Goal: Use online tool/utility: Use online tool/utility

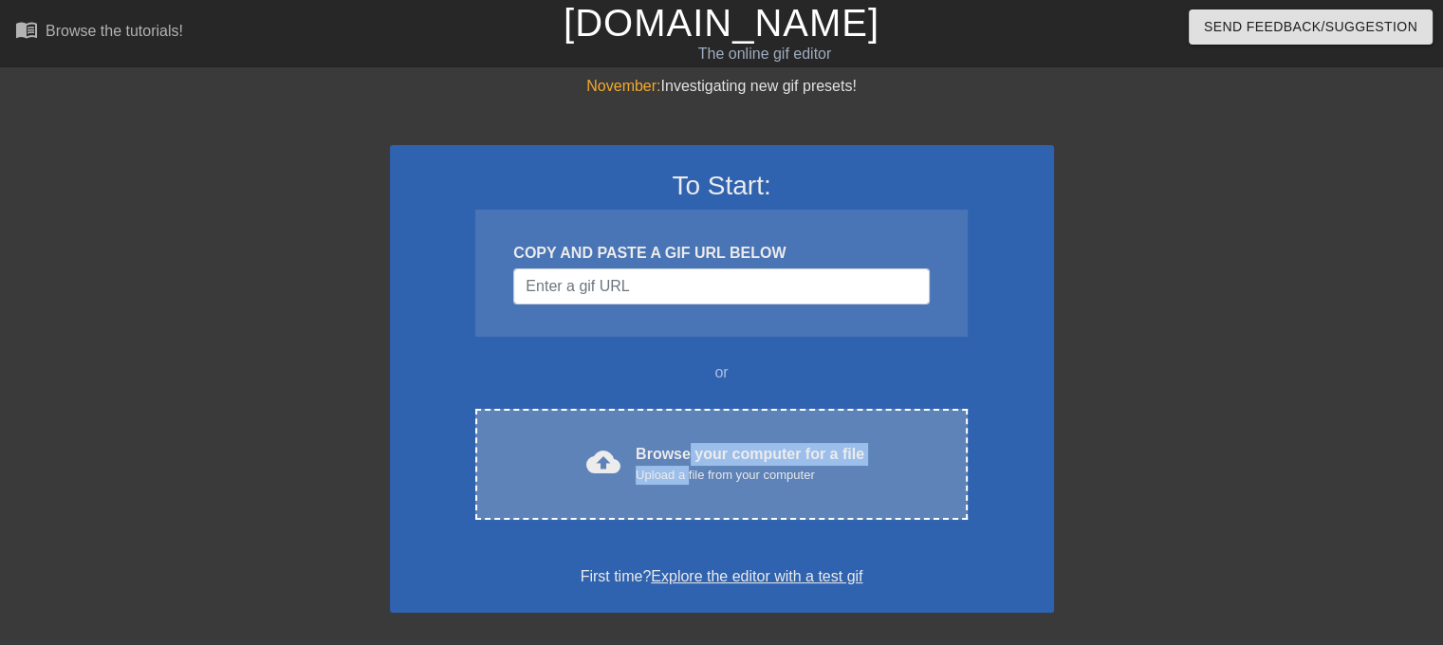
click at [689, 466] on div "Browse your computer for a file Upload a file from your computer" at bounding box center [750, 464] width 229 height 42
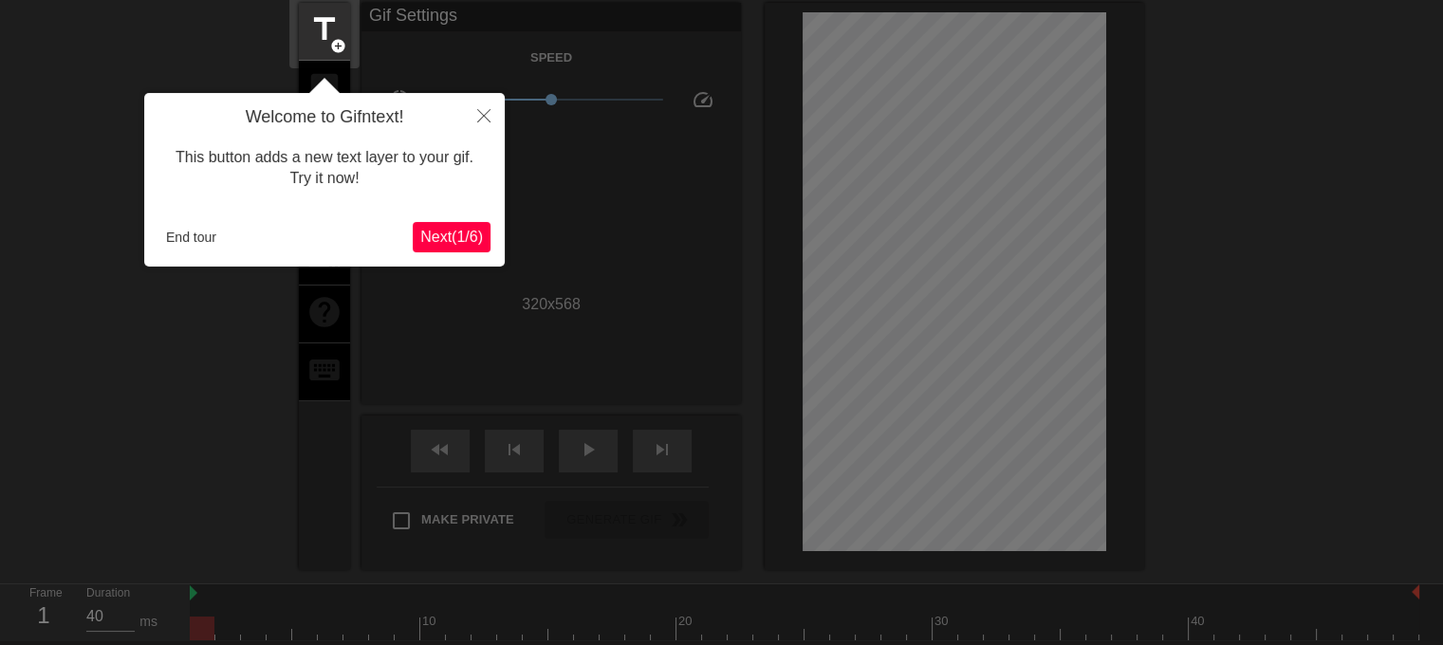
scroll to position [46, 0]
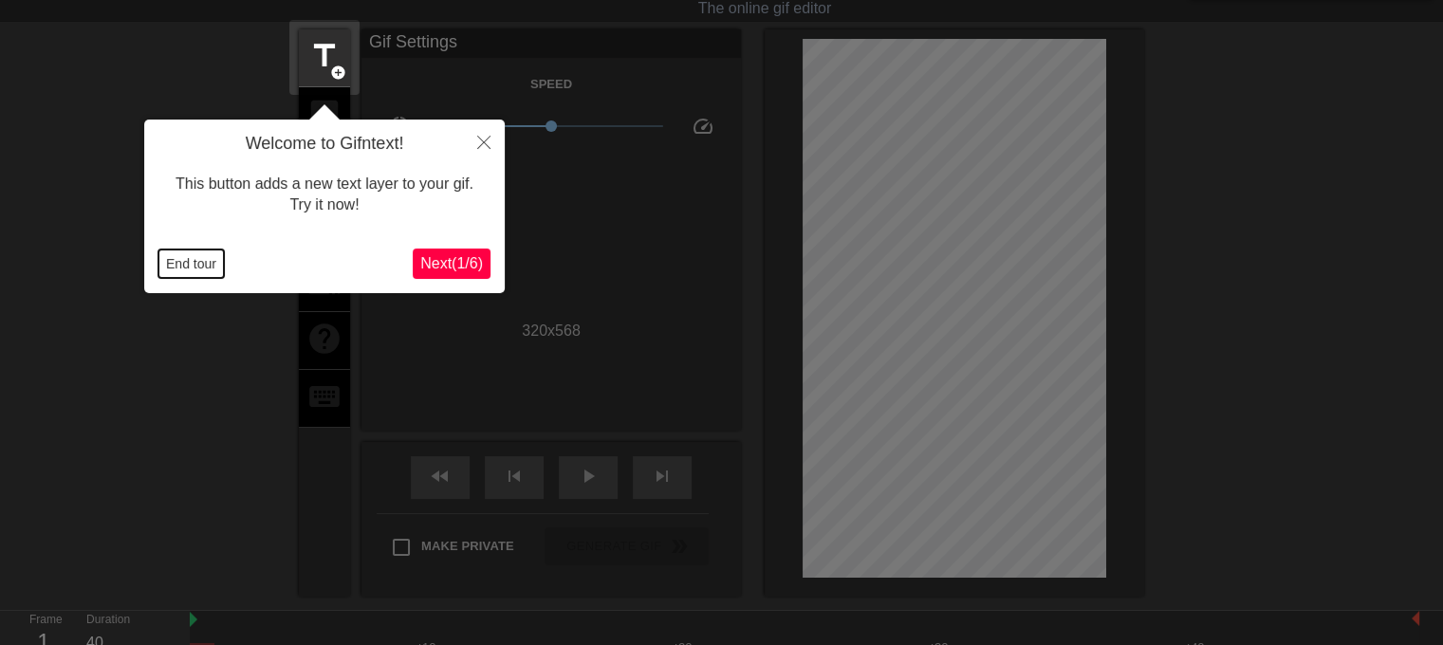
click at [186, 259] on button "End tour" at bounding box center [190, 263] width 65 height 28
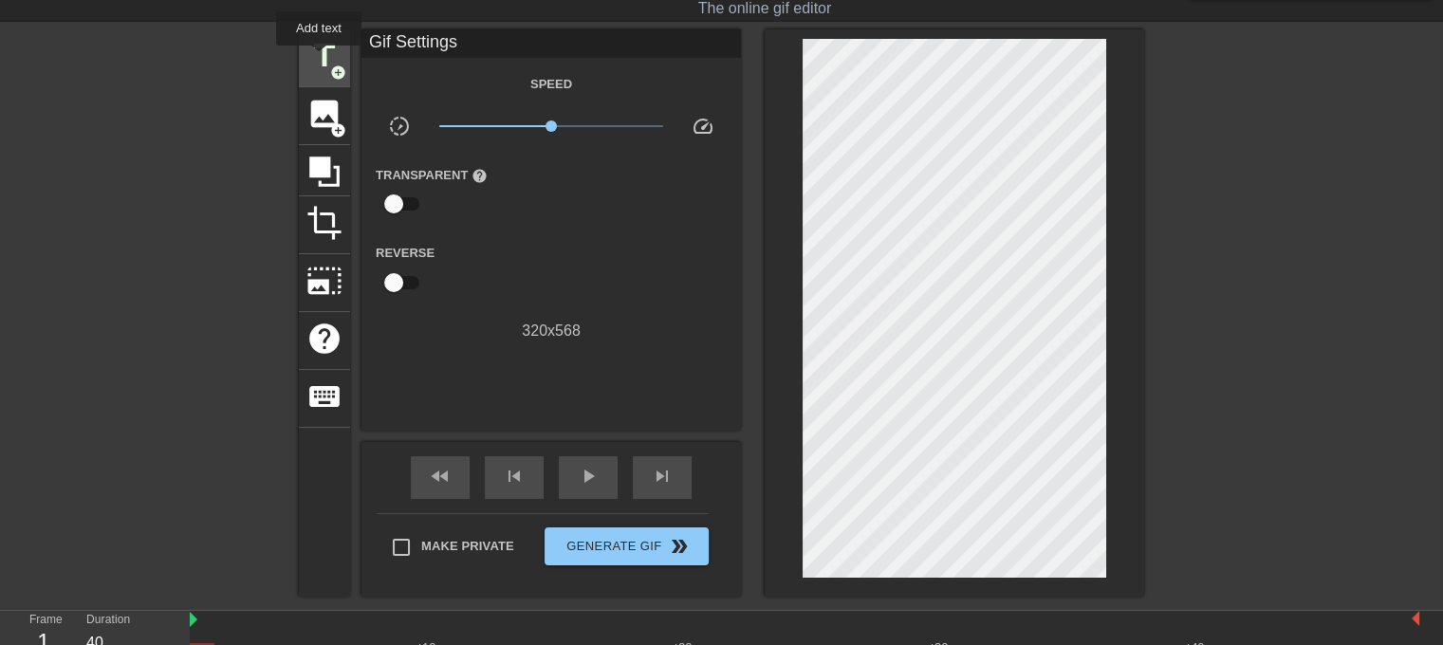
click at [319, 59] on span "title" at bounding box center [324, 56] width 36 height 36
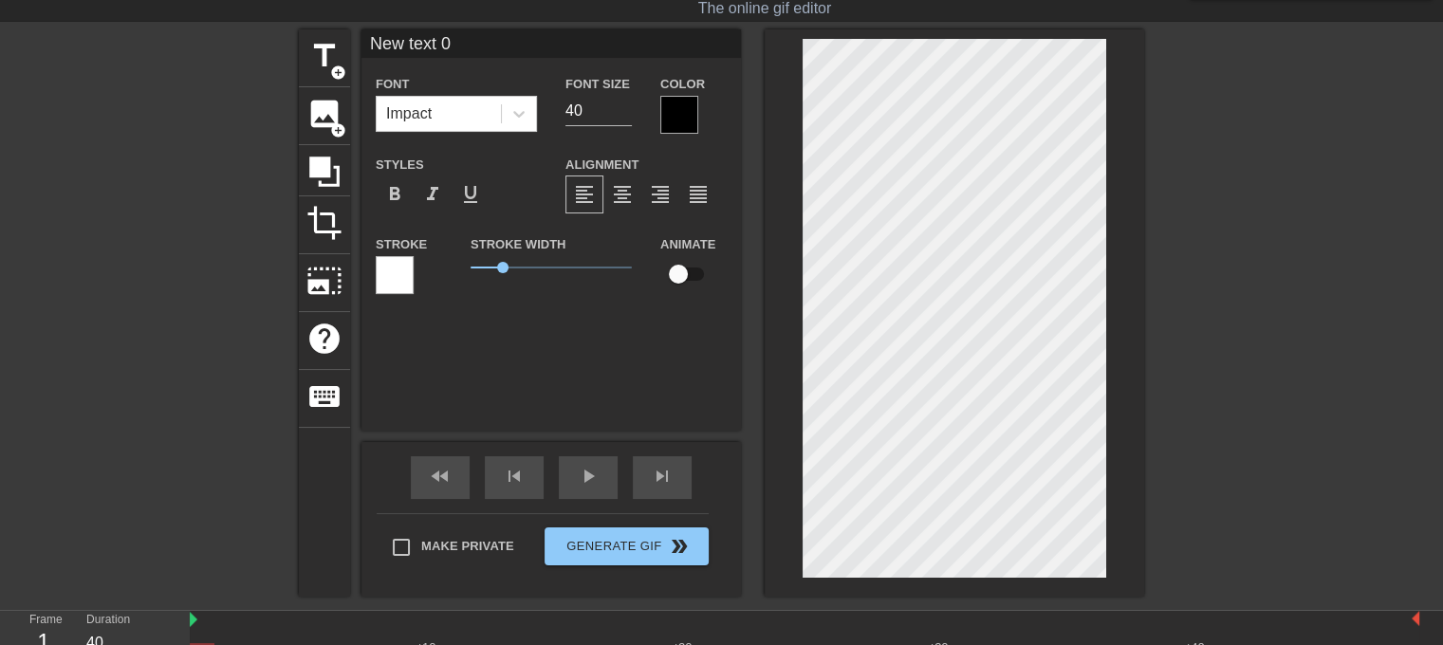
drag, startPoint x: 472, startPoint y: 45, endPoint x: 471, endPoint y: 79, distance: 34.2
click at [284, 63] on div "title add_circle image add_circle crop photo_size_select_large help keyboard Ne…" at bounding box center [721, 313] width 1443 height 569
type input "NarkoZ"
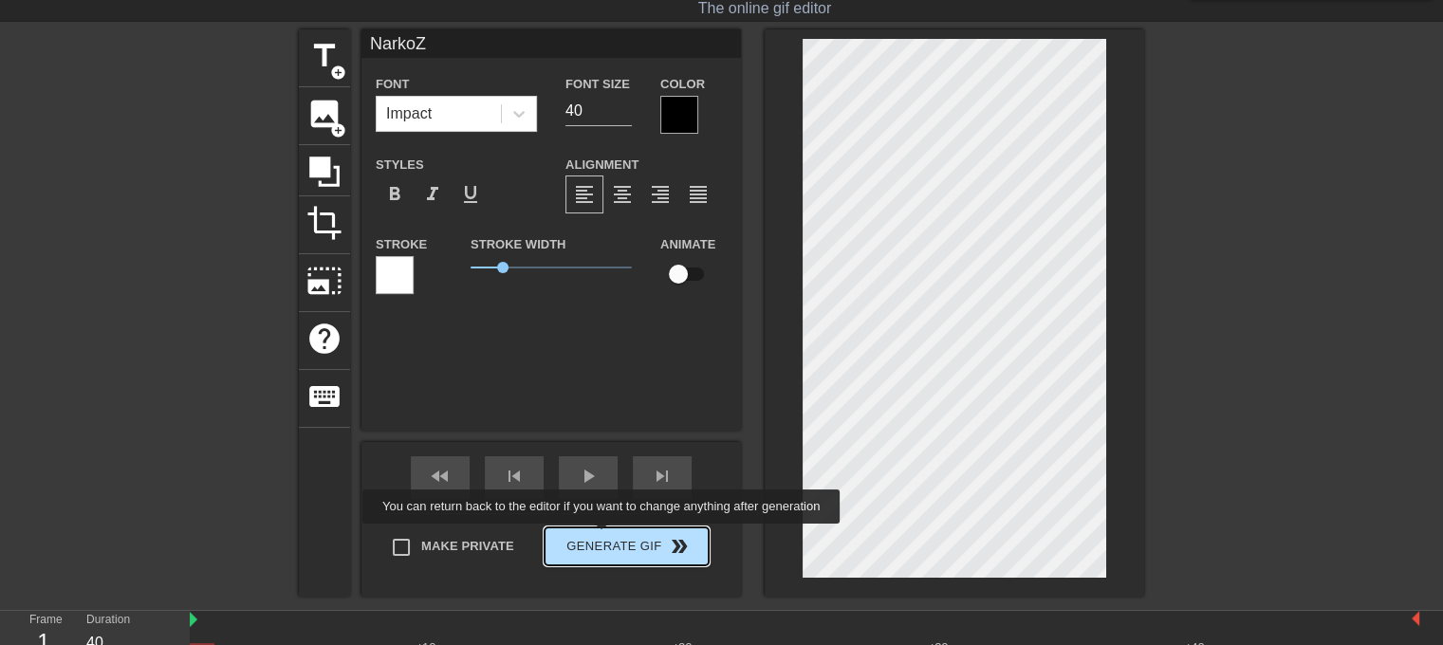
click at [608, 538] on span "Generate Gif double_arrow" at bounding box center [626, 546] width 149 height 23
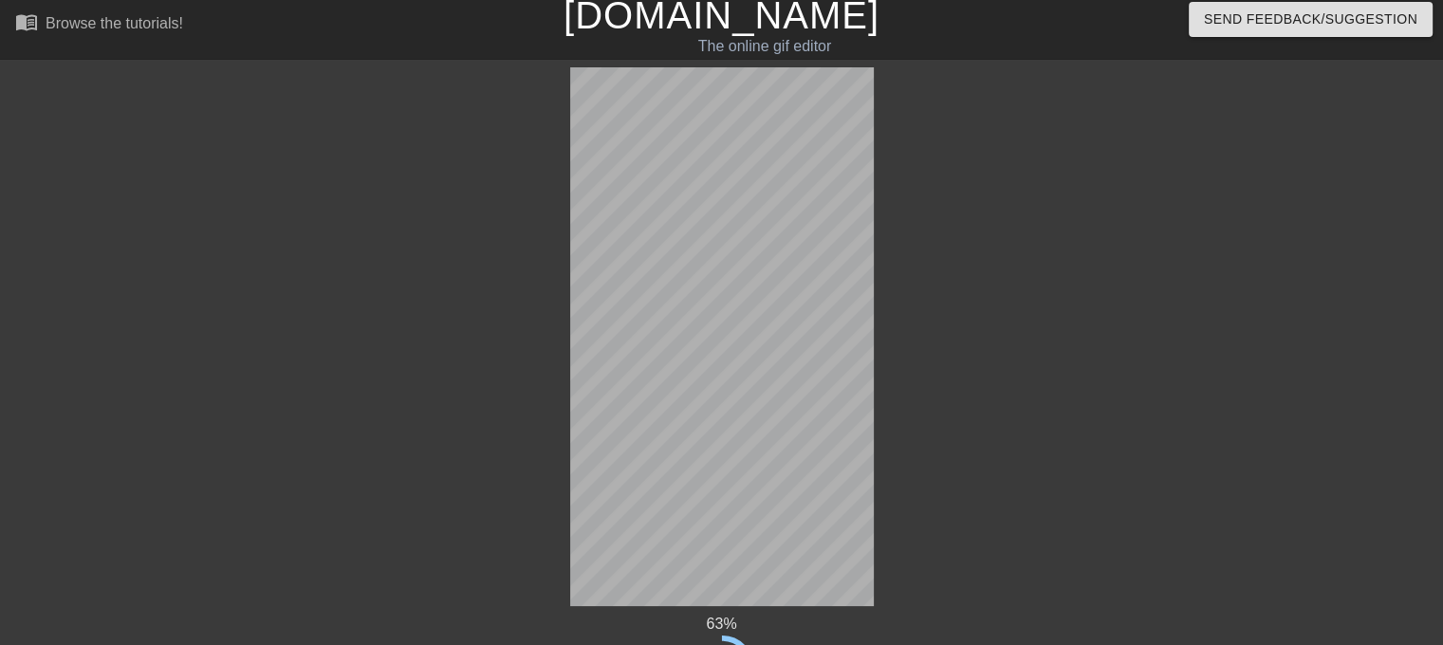
drag, startPoint x: 878, startPoint y: 425, endPoint x: 1288, endPoint y: 260, distance: 442.7
click at [1288, 260] on div at bounding box center [1154, 351] width 285 height 569
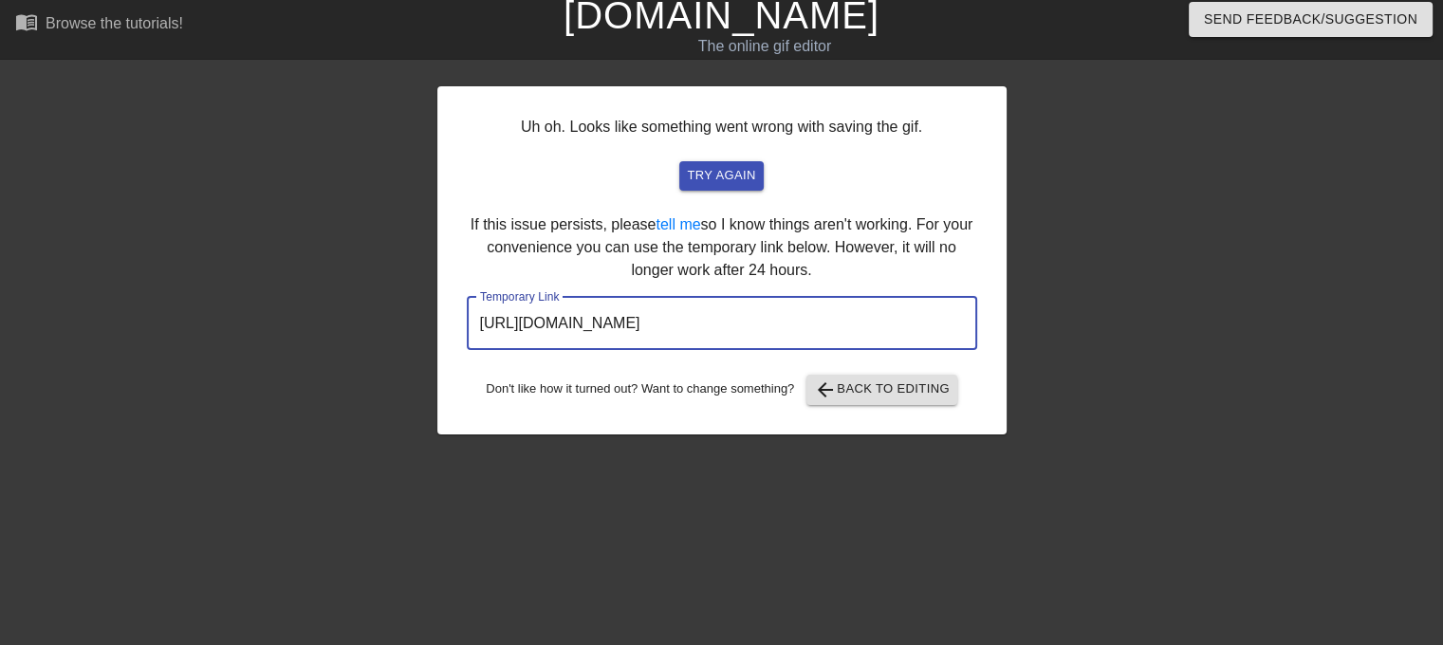
drag, startPoint x: 884, startPoint y: 311, endPoint x: 461, endPoint y: 339, distance: 424.0
click at [461, 339] on div "Uh oh. Looks like something went wrong with saving the gif. try again If this i…" at bounding box center [721, 260] width 569 height 348
